Goal: Information Seeking & Learning: Learn about a topic

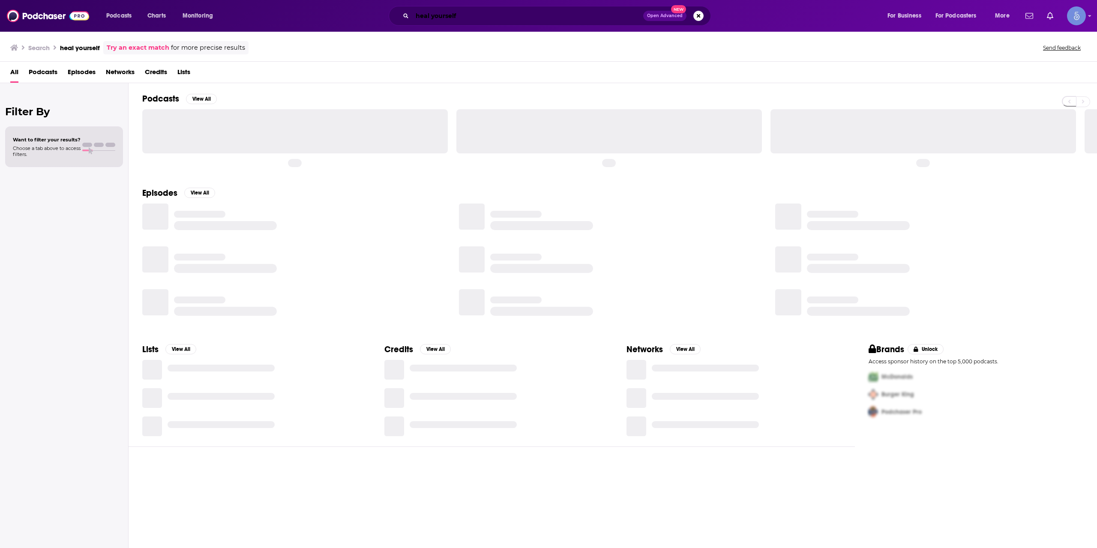
click at [446, 11] on input "heal yourself" at bounding box center [527, 16] width 231 height 14
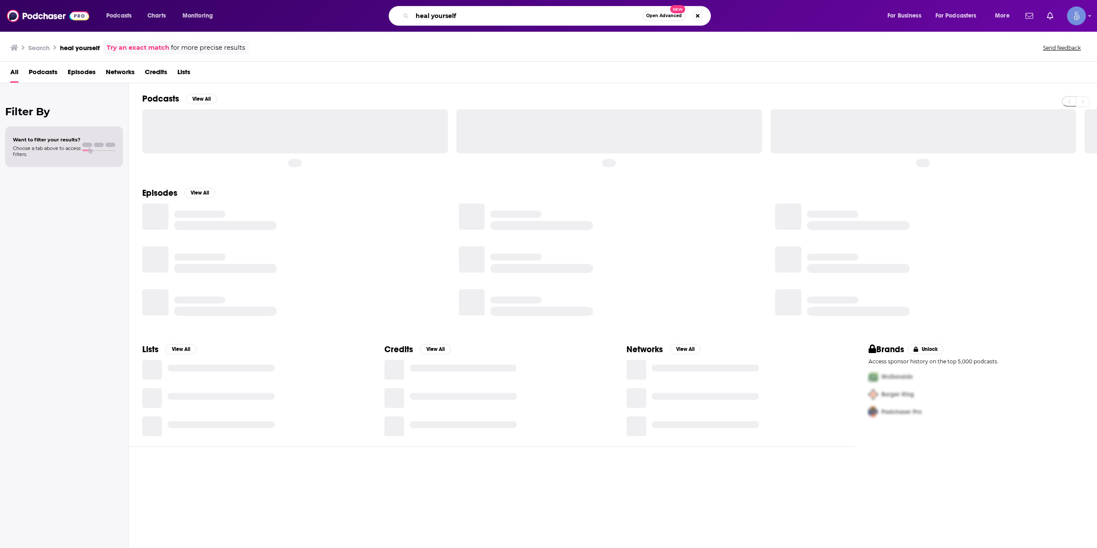
click at [446, 11] on input "heal yourself" at bounding box center [527, 16] width 230 height 14
paste input "The Made Fitz Show"
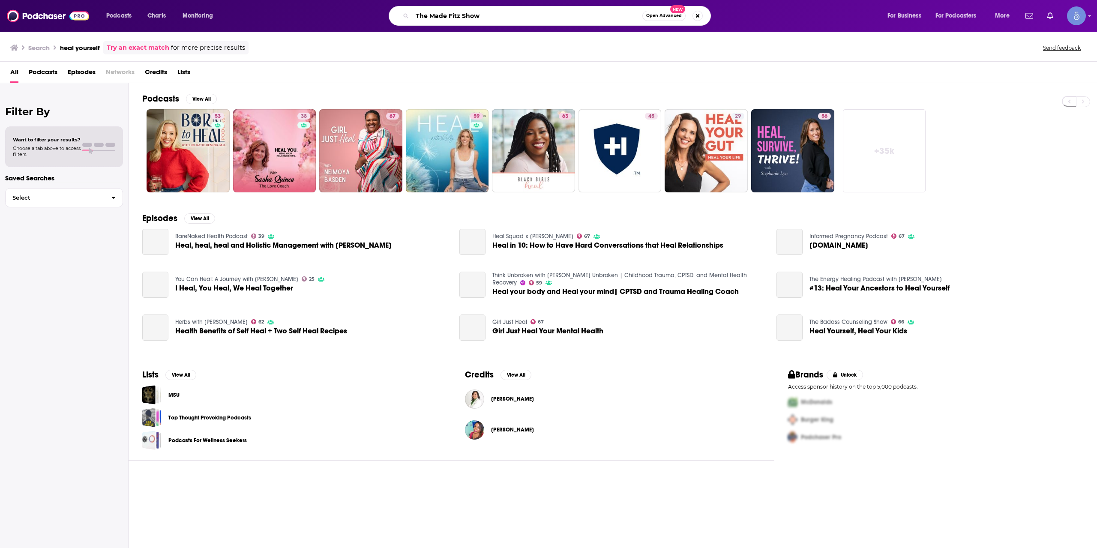
type input "The Made Fitz Show"
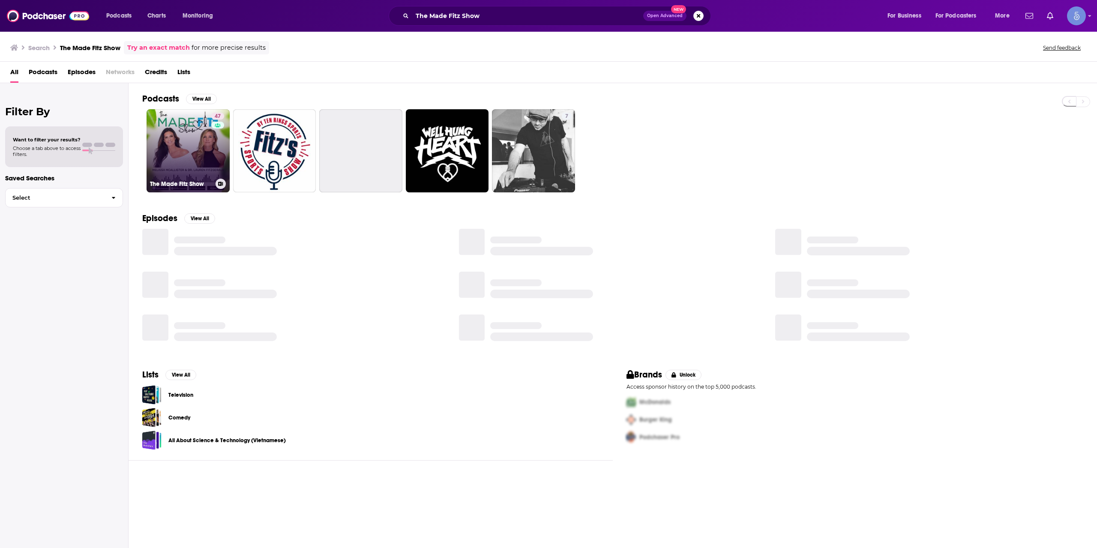
click at [201, 160] on link "47 The Made Fitz Show" at bounding box center [188, 150] width 83 height 83
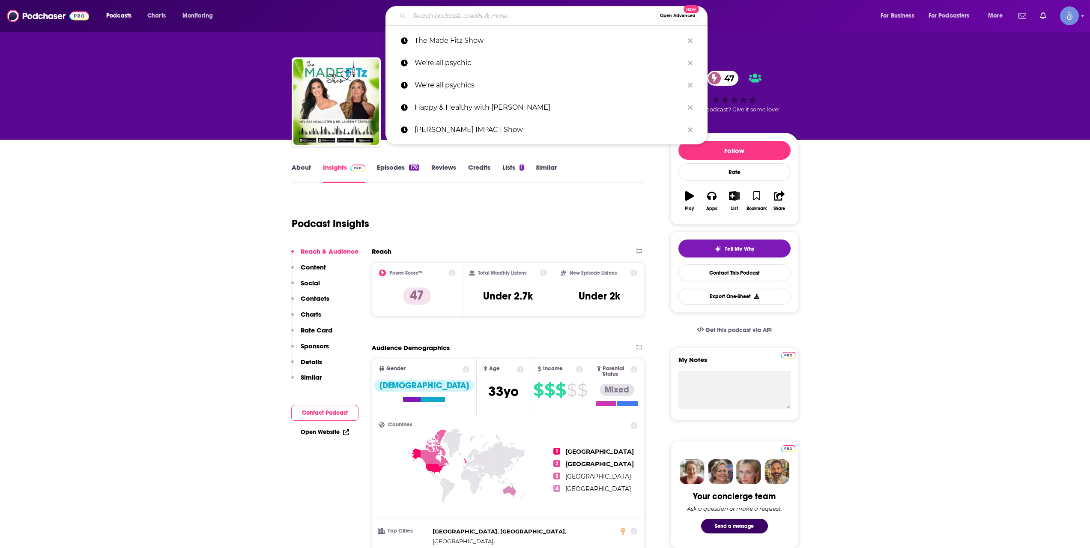
click at [569, 21] on input "Search podcasts, credits, & more..." at bounding box center [532, 16] width 247 height 14
paste input "The Vibrant Wellness Podcast"
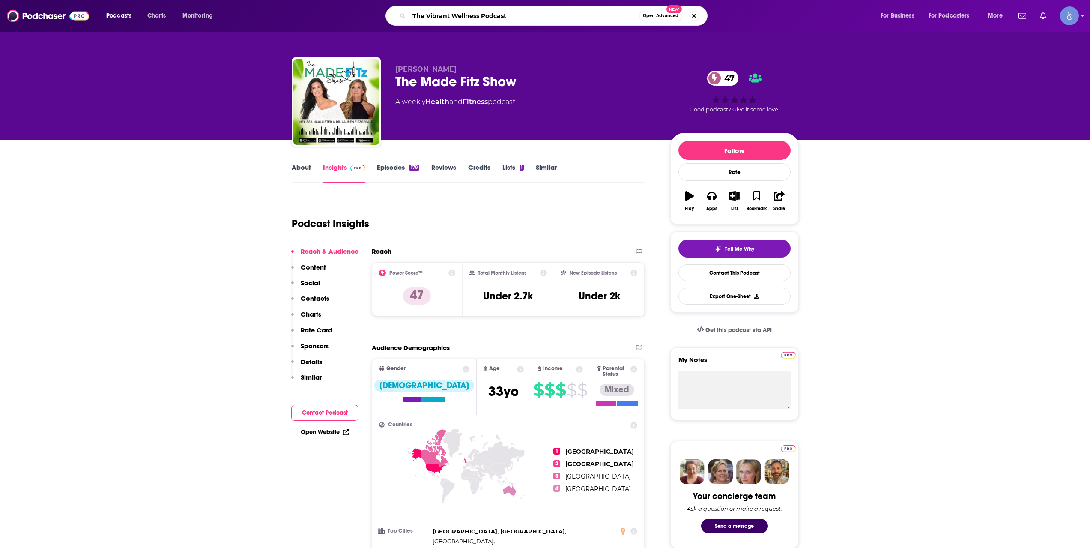
type input "The Vibrant Wellness Podcast"
click at [563, 20] on input "The Vibrant Wellness Podcast" at bounding box center [524, 16] width 230 height 14
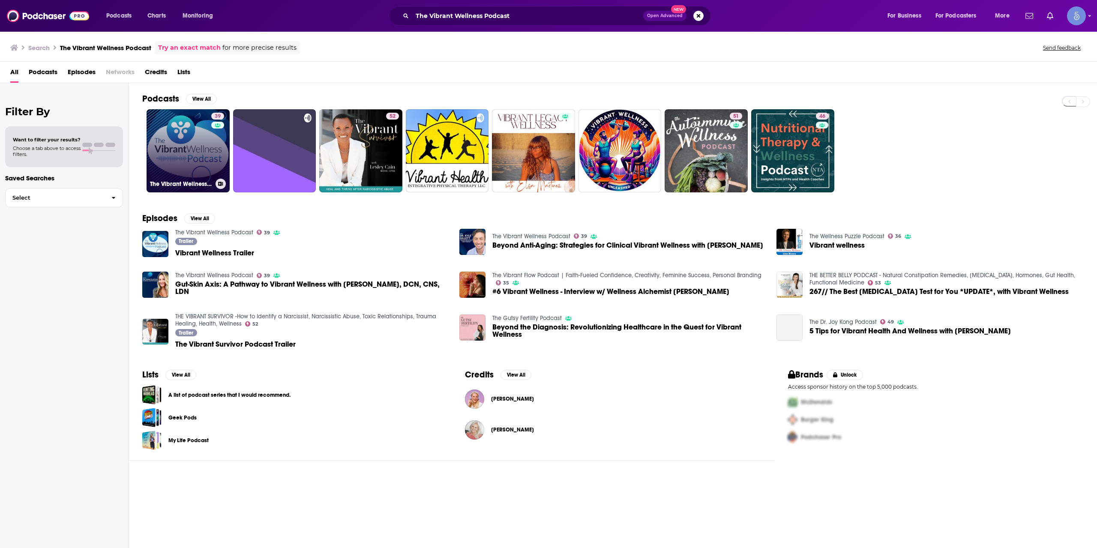
click at [188, 145] on link "39 The Vibrant Wellness Podcast" at bounding box center [188, 150] width 83 height 83
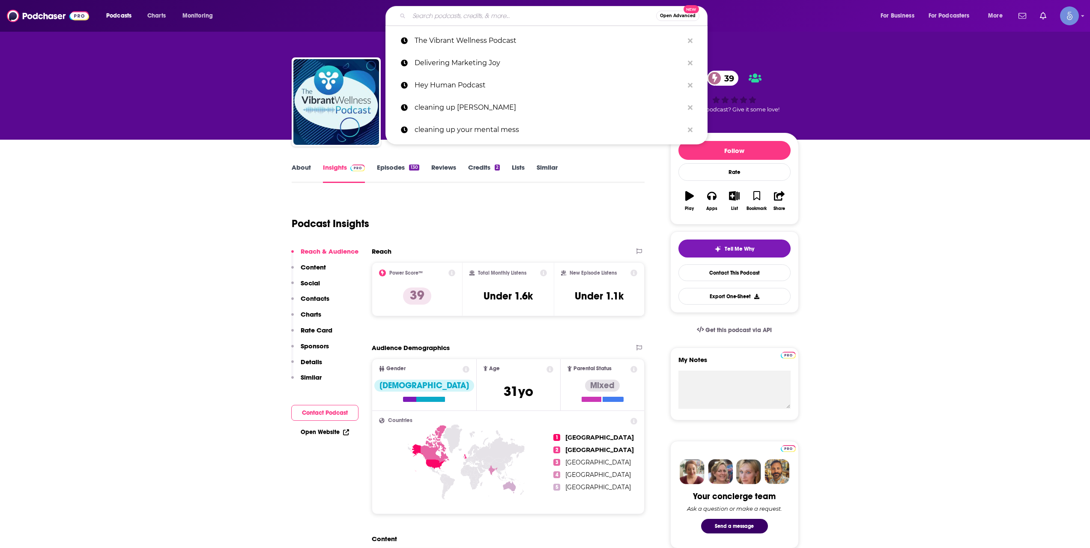
click at [533, 15] on input "Search podcasts, credits, & more..." at bounding box center [532, 16] width 247 height 14
paste input "[URL][DOMAIN_NAME]"
type input "[URL][DOMAIN_NAME]"
paste input "Beyond the Pills"
type input "Beyond the Pills"
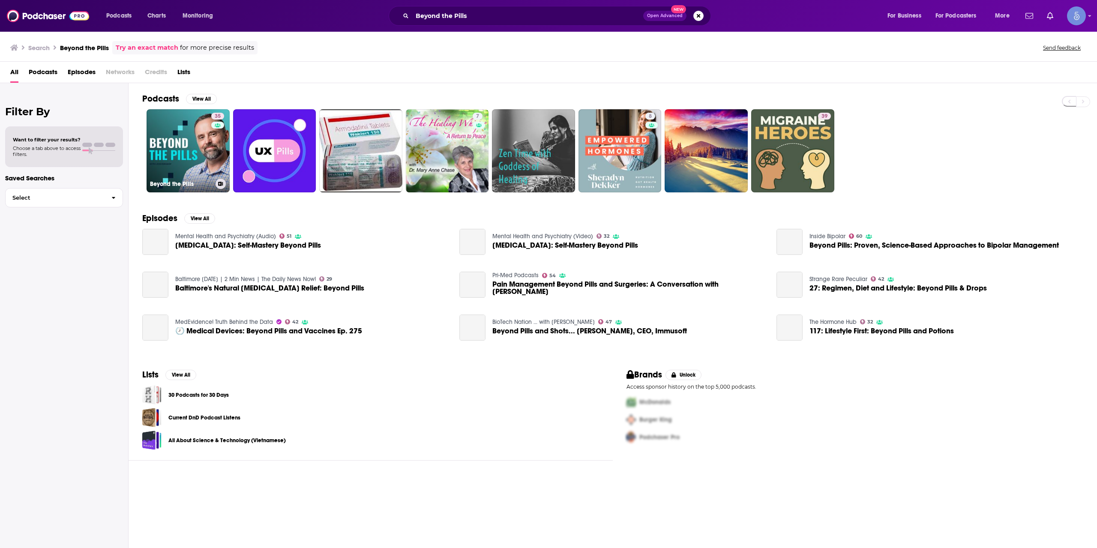
click at [194, 140] on link "35 Beyond the Pills" at bounding box center [188, 150] width 83 height 83
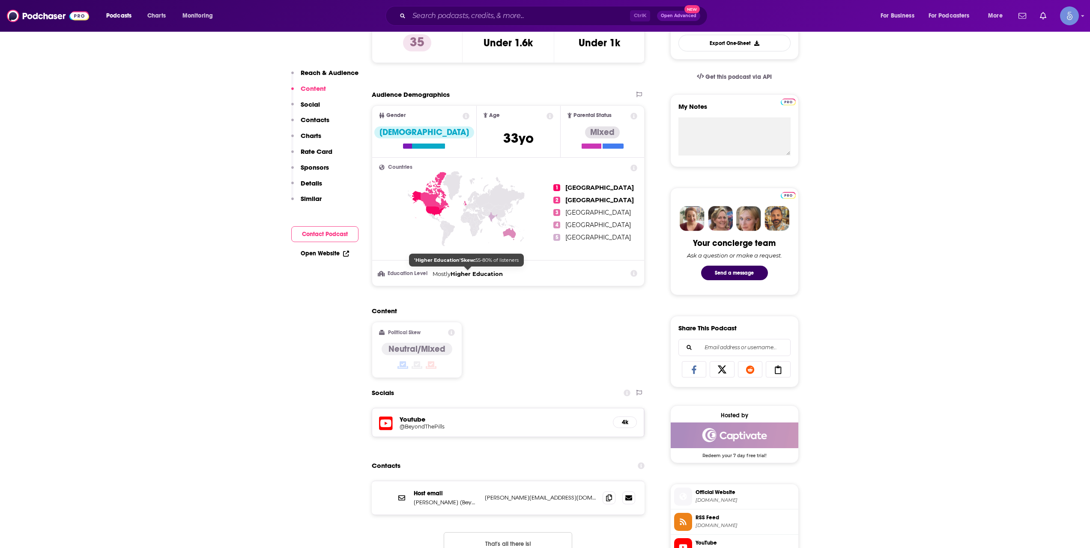
scroll to position [571, 0]
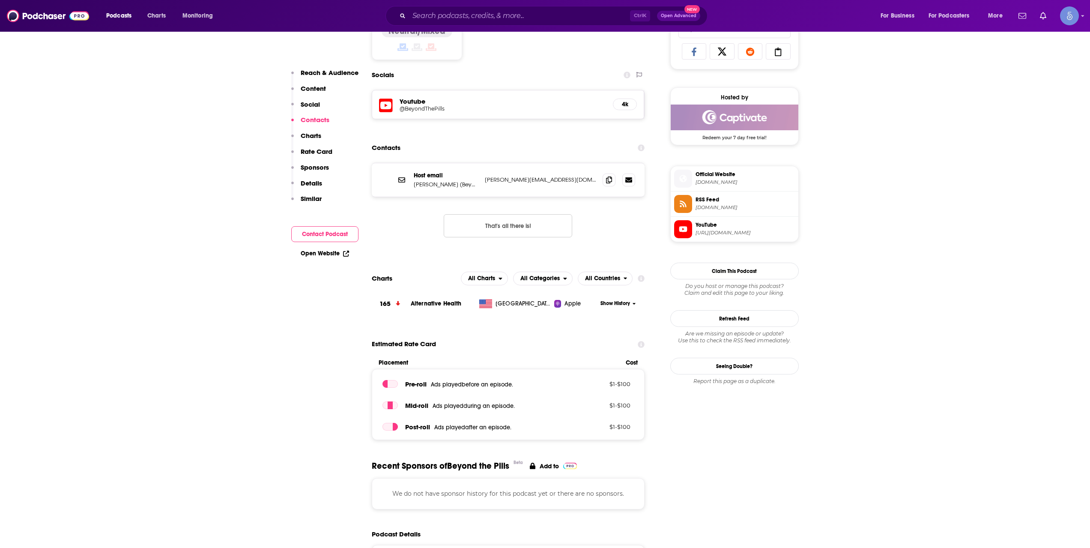
click at [512, 24] on div "Ctrl K Open Advanced New" at bounding box center [547, 16] width 322 height 20
click at [509, 21] on input "Search podcasts, credits, & more..." at bounding box center [519, 16] width 221 height 14
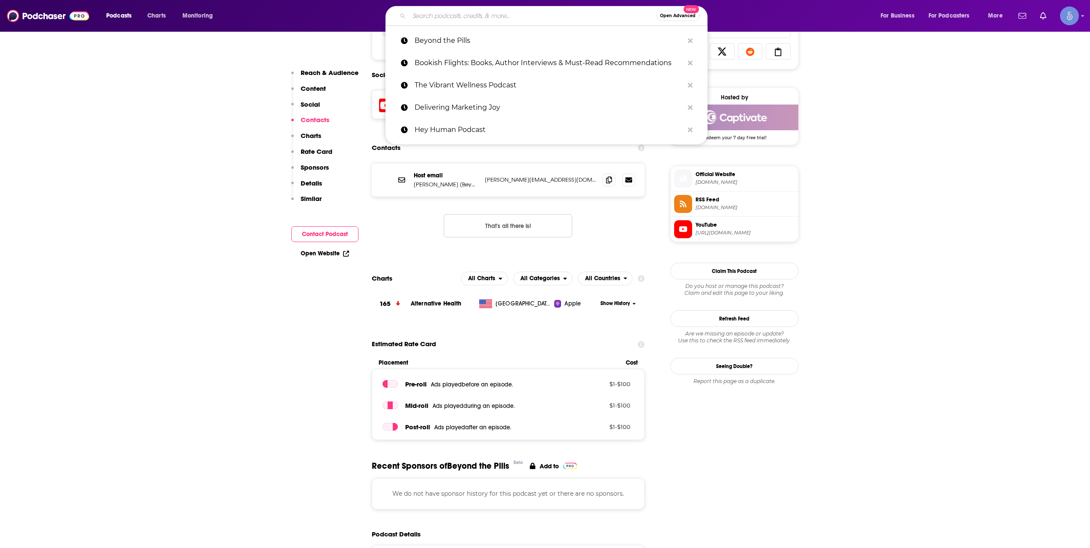
paste input "The Extramilest Podcast"
type input "The Extramilest Podcast"
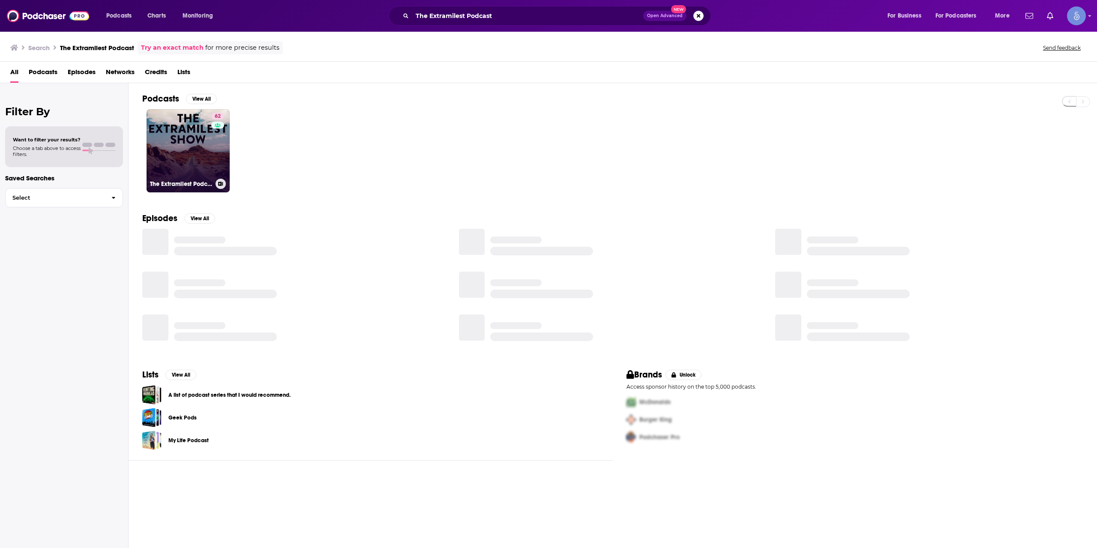
click at [204, 138] on link "62 The Extramilest Podcast" at bounding box center [188, 150] width 83 height 83
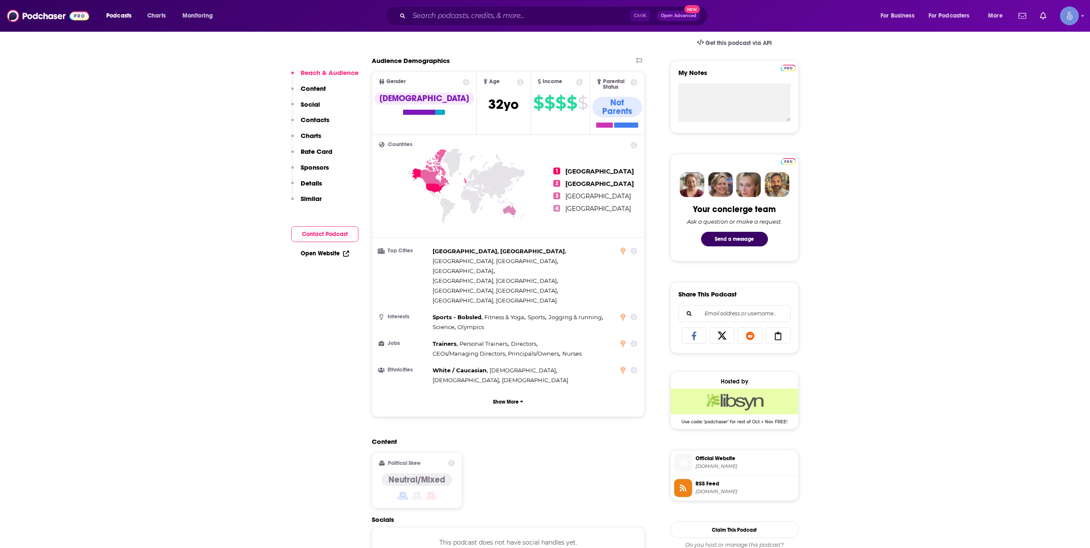
scroll to position [428, 0]
